Goal: Check status: Check status

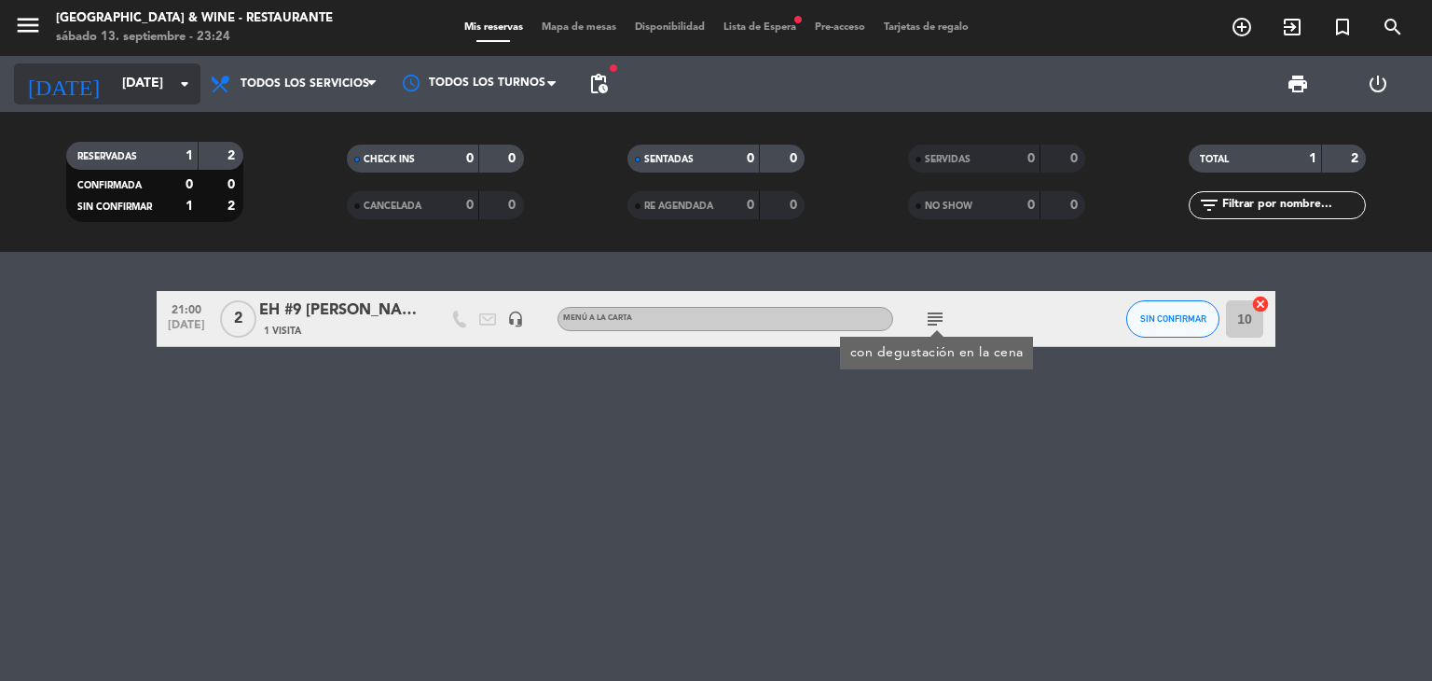
click at [131, 99] on input "[DATE]" at bounding box center [201, 84] width 177 height 34
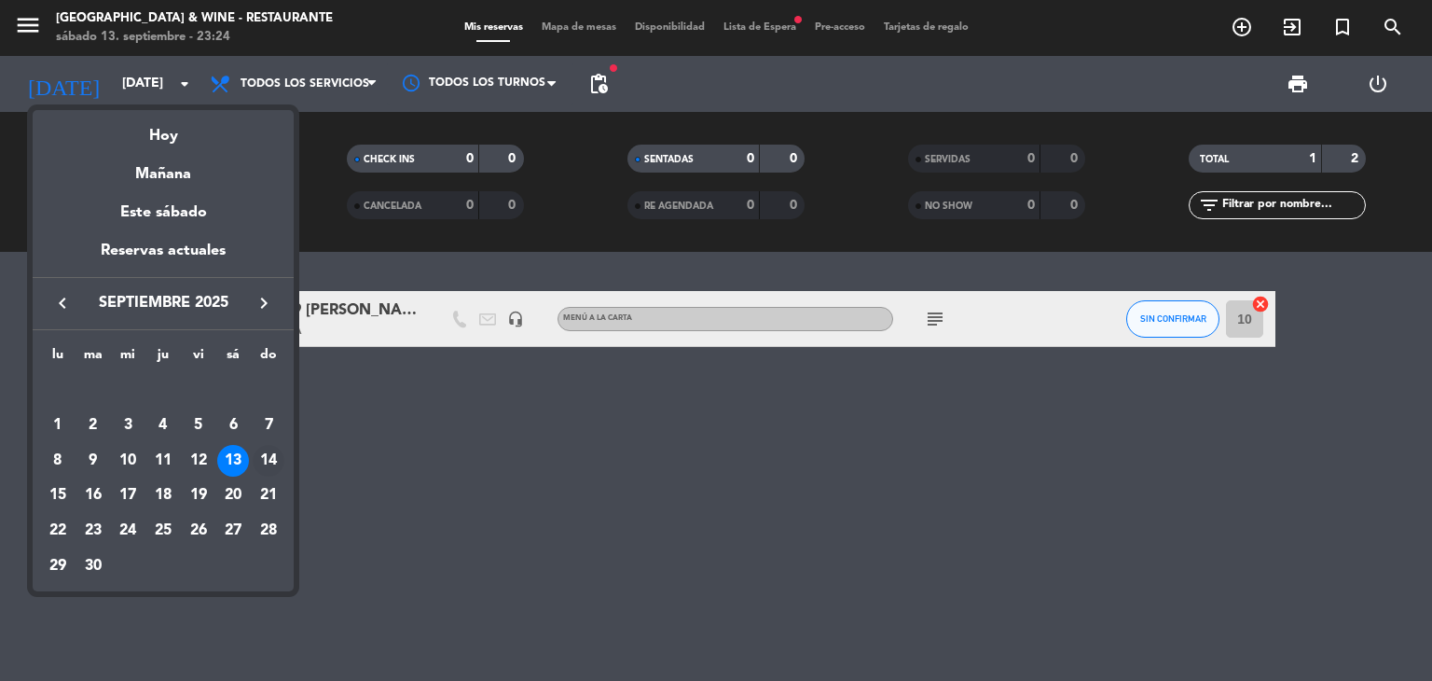
click at [269, 451] on div "14" at bounding box center [269, 461] width 32 height 32
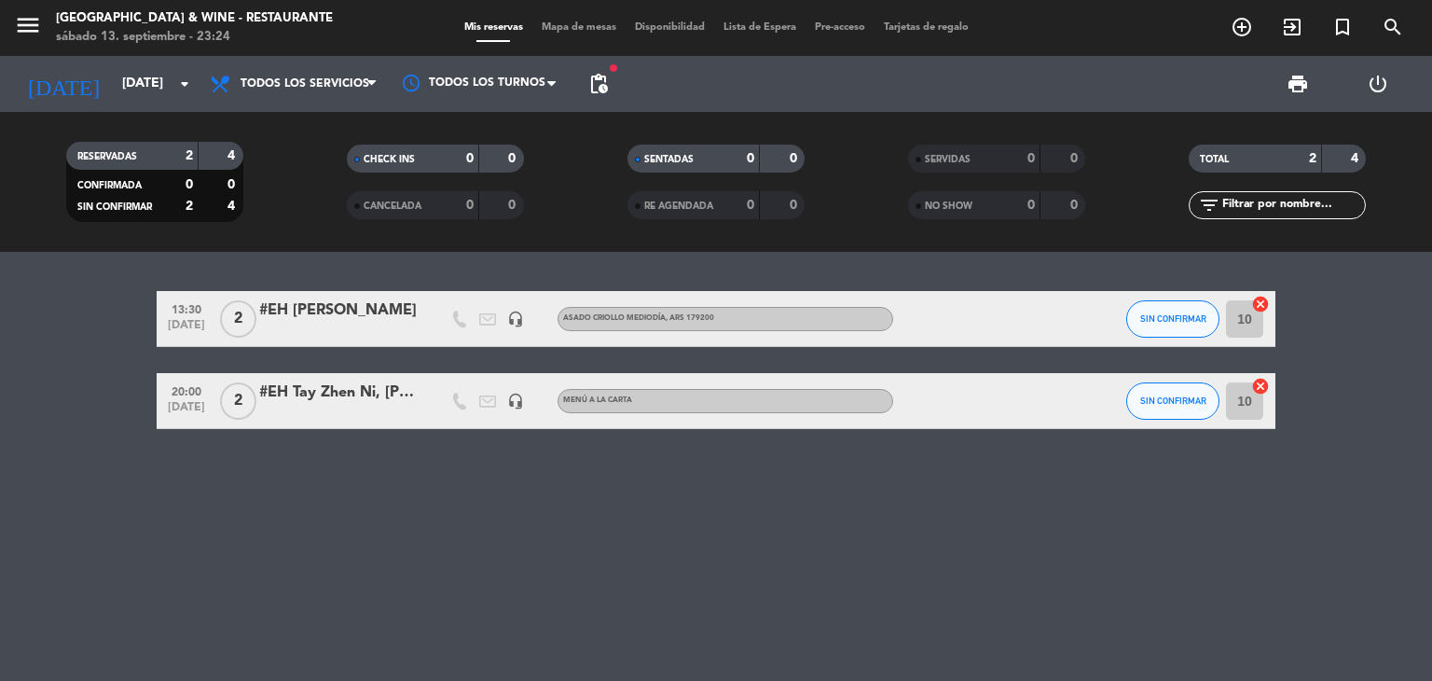
click at [335, 404] on div "#EH Tay Zhen Ni, [PERSON_NAME]" at bounding box center [338, 393] width 159 height 24
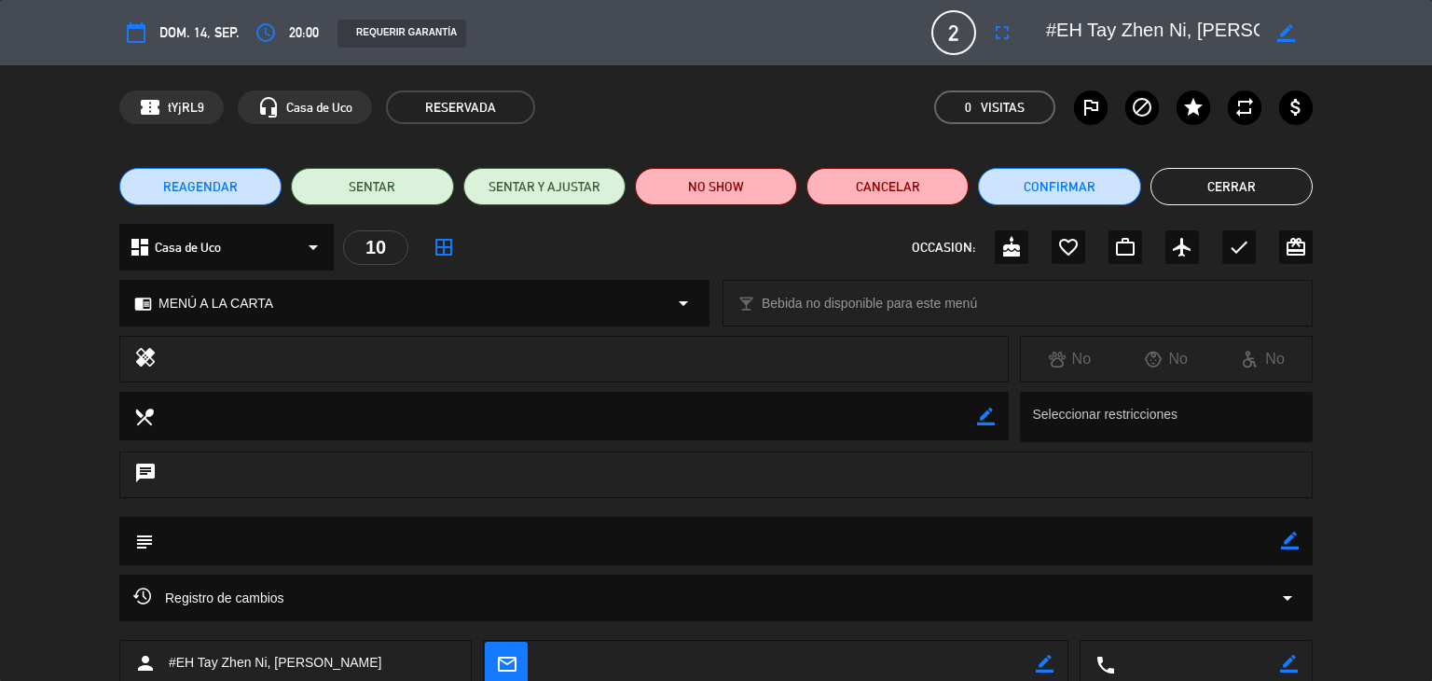
click at [1215, 180] on button "Cerrar" at bounding box center [1232, 186] width 162 height 37
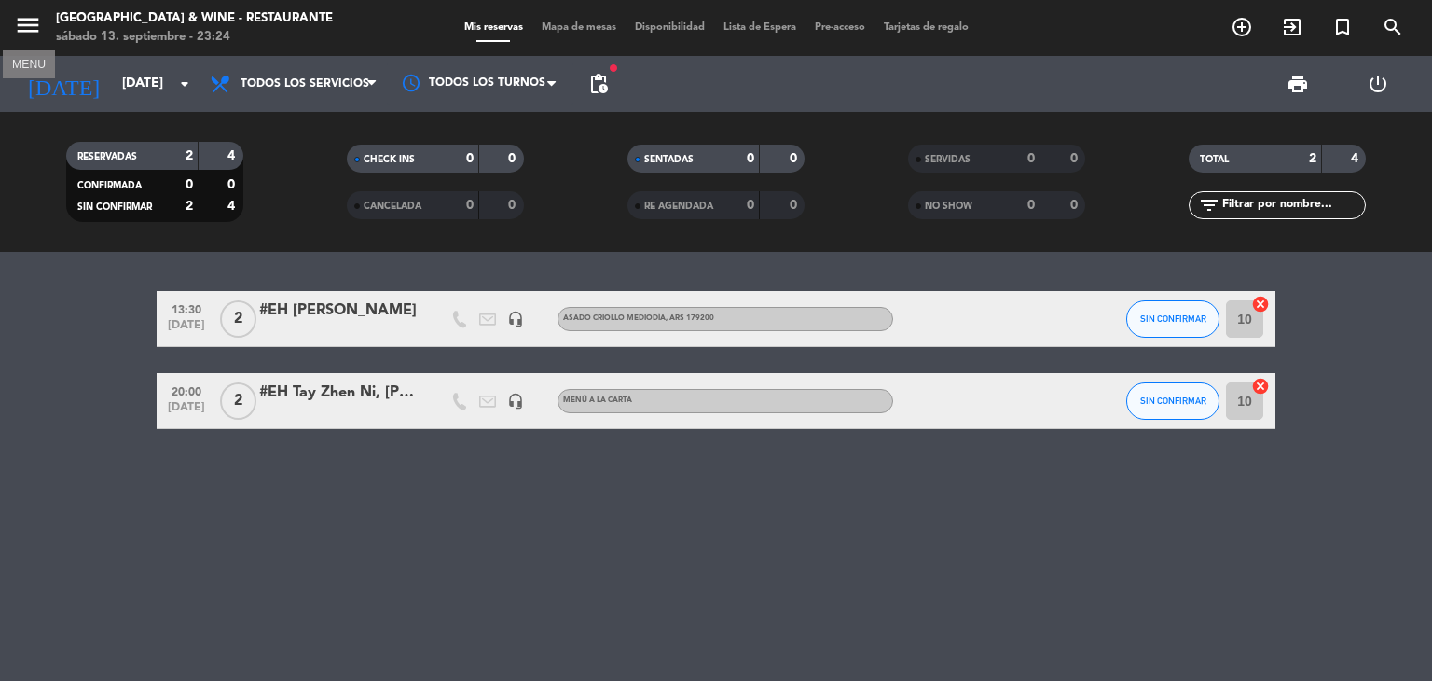
click at [24, 19] on icon "menu" at bounding box center [28, 25] width 28 height 28
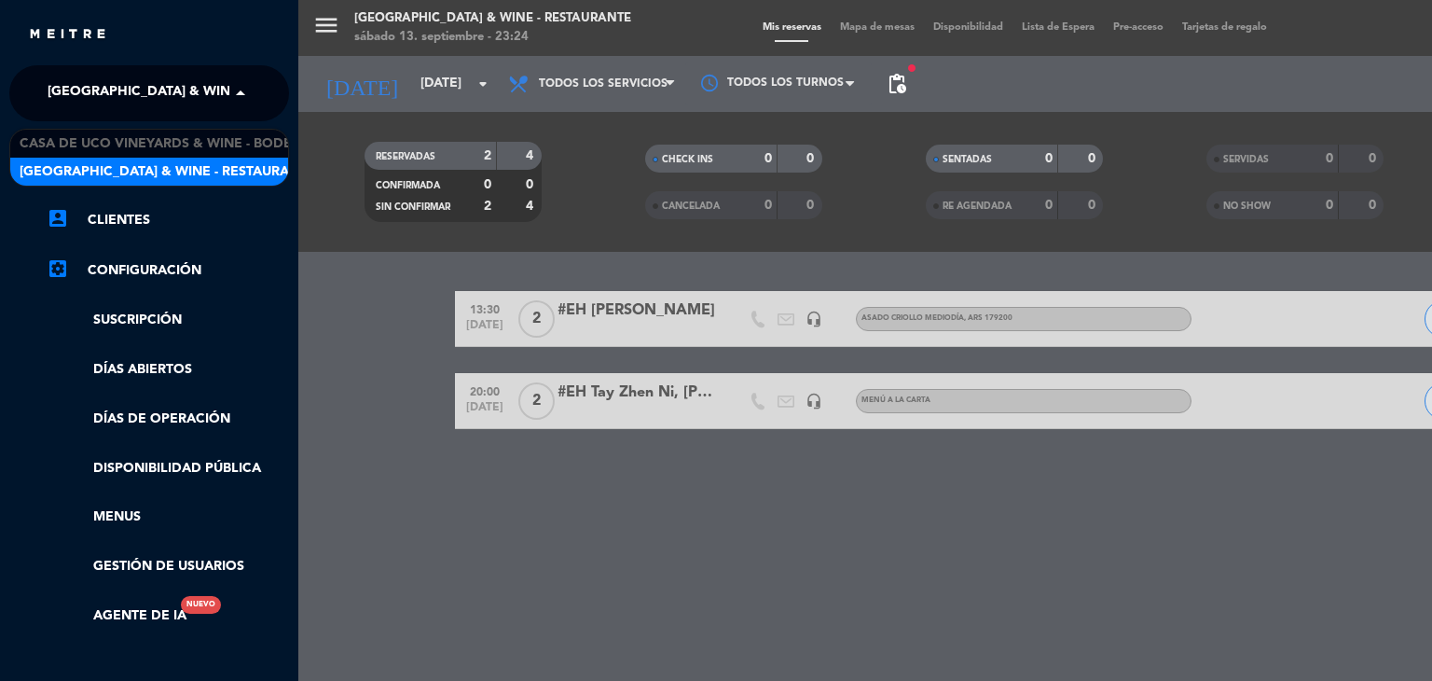
click at [114, 91] on span "[GEOGRAPHIC_DATA] & Wine - Restaurante" at bounding box center [196, 93] width 296 height 39
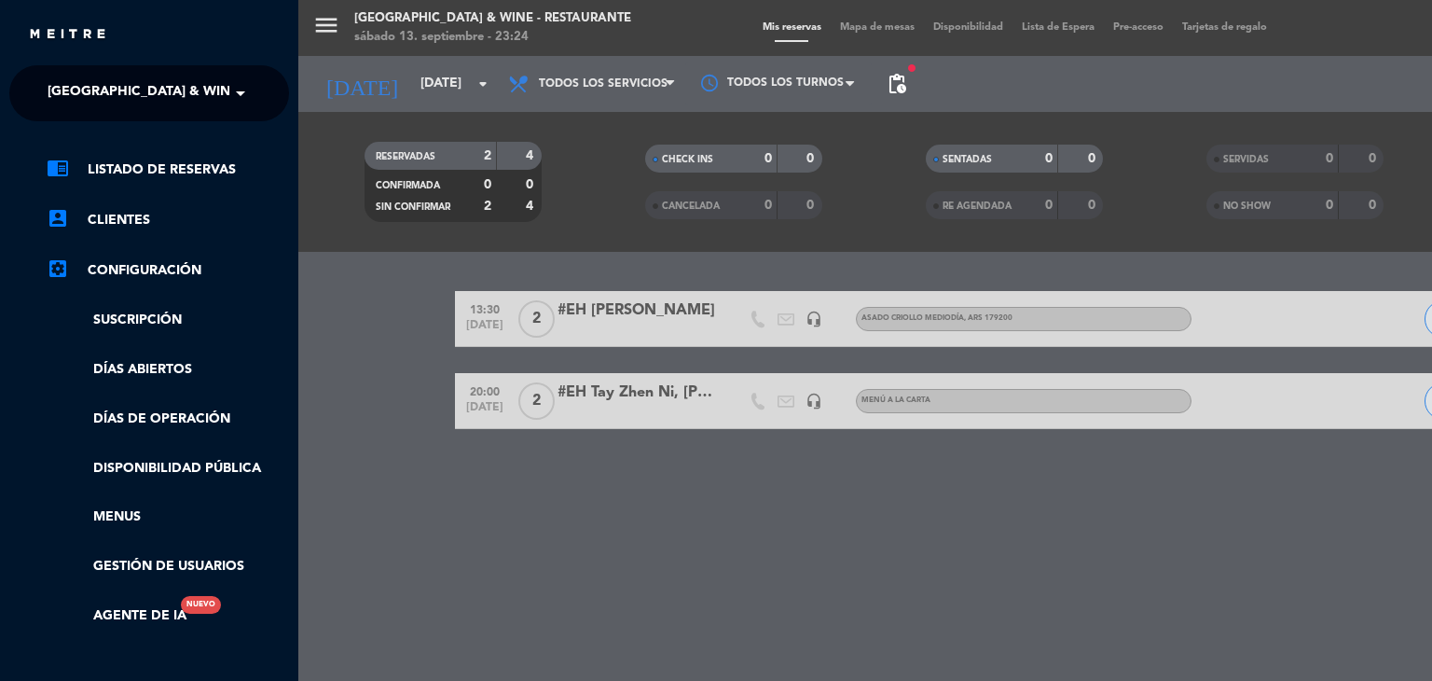
click at [400, 94] on div "menu [GEOGRAPHIC_DATA] & Wine - Restaurante [DATE] 13. septiembre - 23:24 Mis r…" at bounding box center [1014, 340] width 1432 height 681
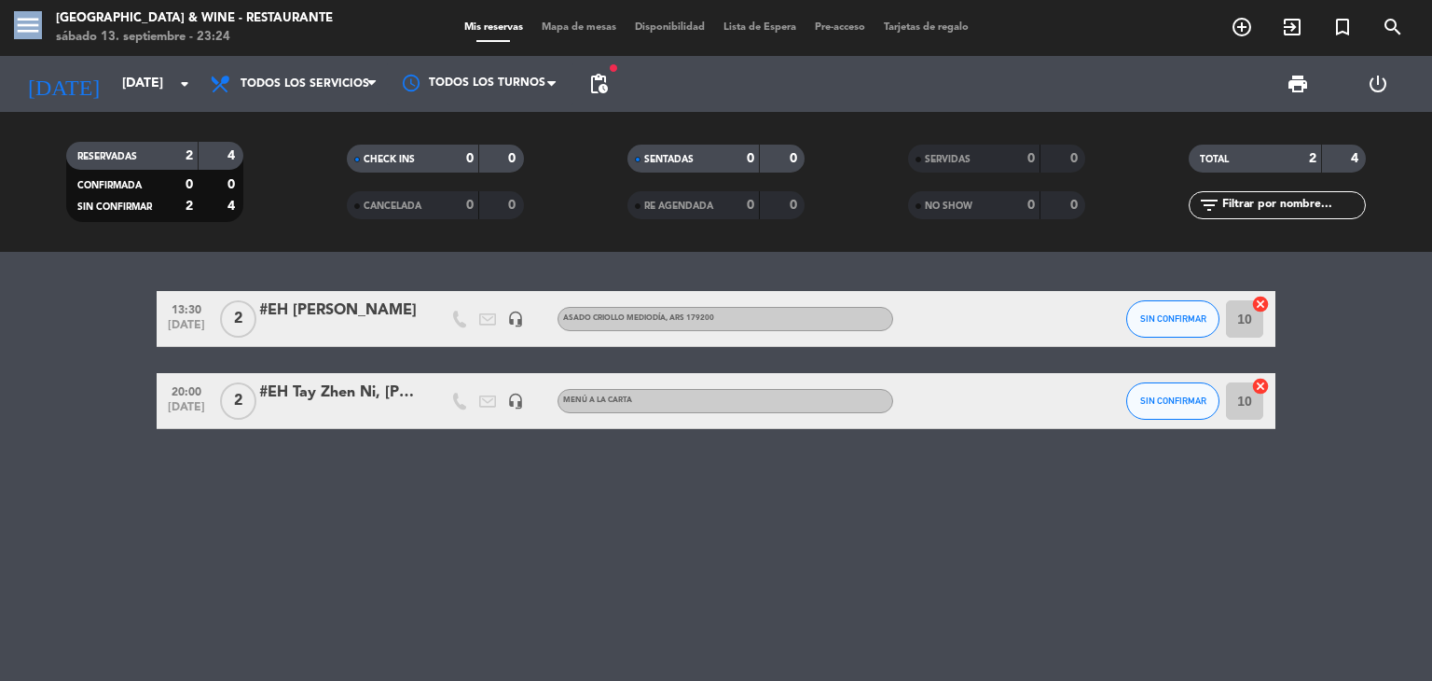
click at [400, 94] on div "menu [GEOGRAPHIC_DATA] & Wine - Restaurante [DATE] 13. septiembre - 23:24 Mis r…" at bounding box center [716, 340] width 1432 height 681
click at [134, 90] on input "[DATE]" at bounding box center [201, 84] width 177 height 34
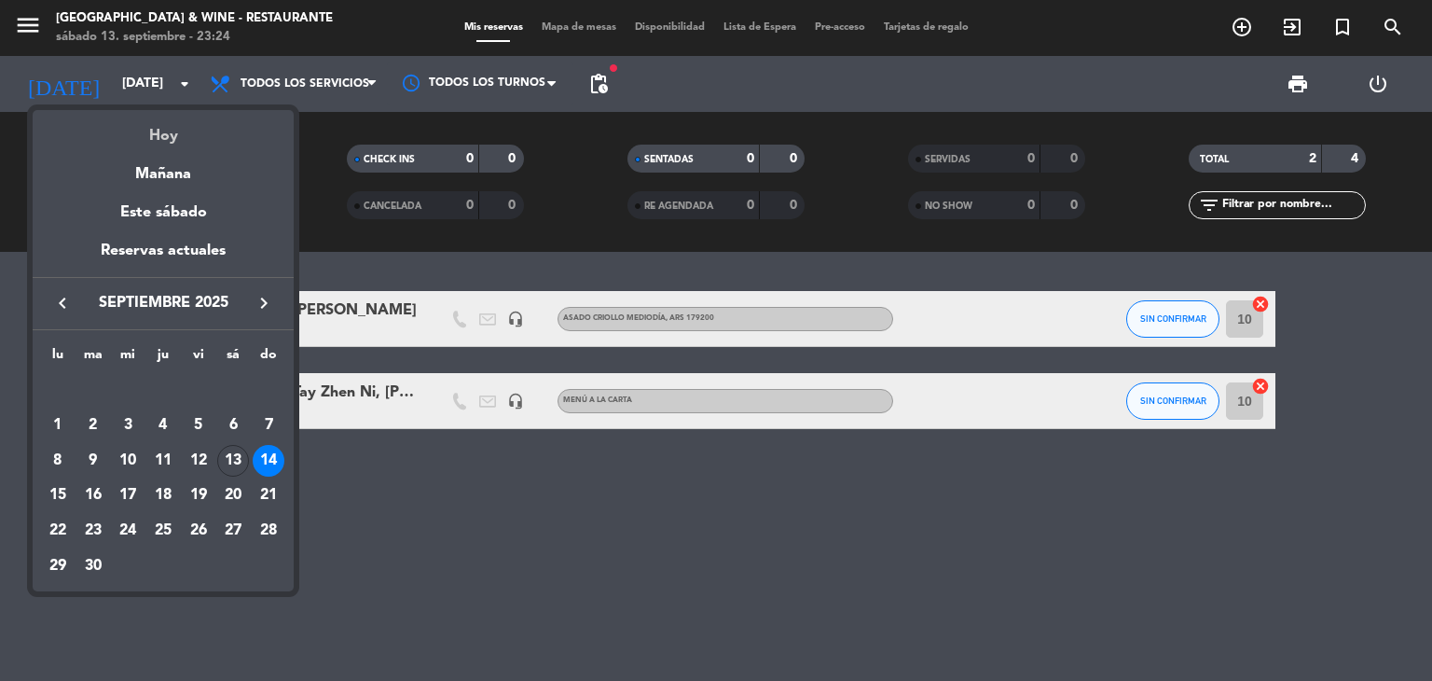
click at [151, 142] on div "Hoy" at bounding box center [163, 129] width 261 height 38
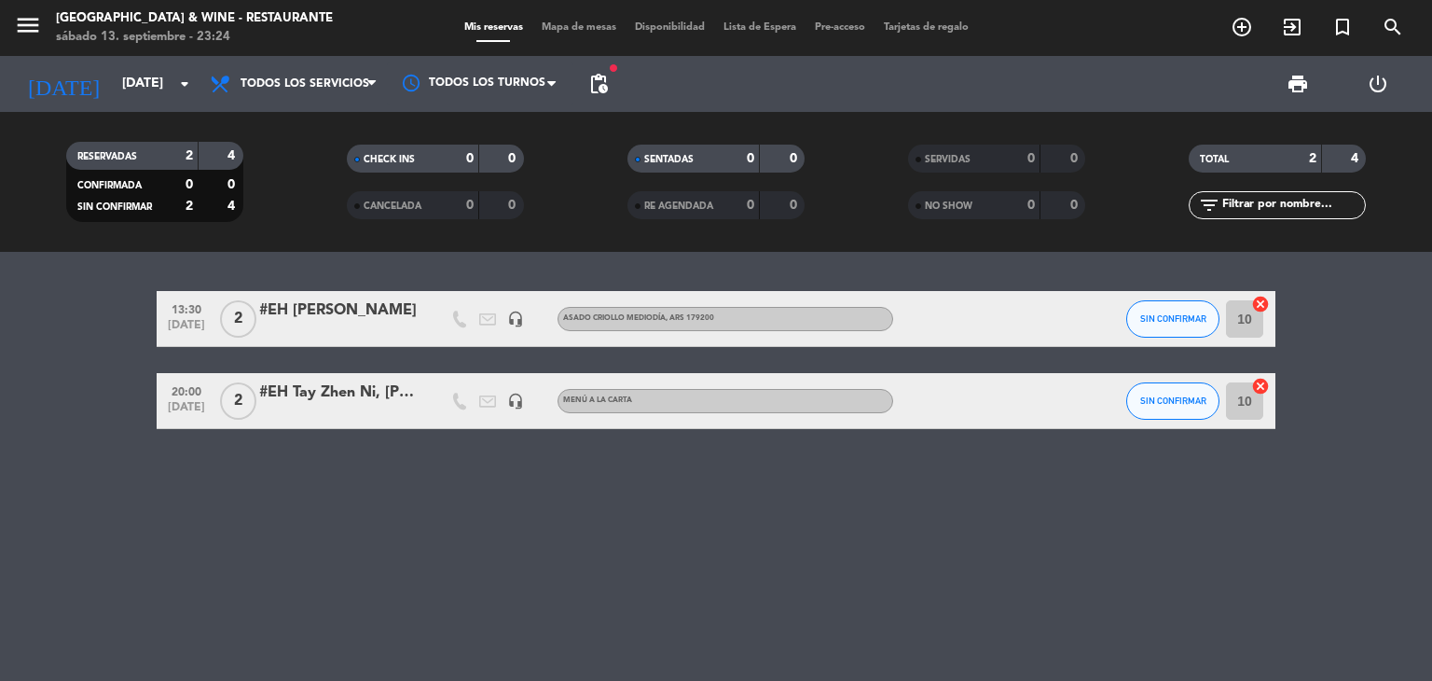
type input "[DATE]"
